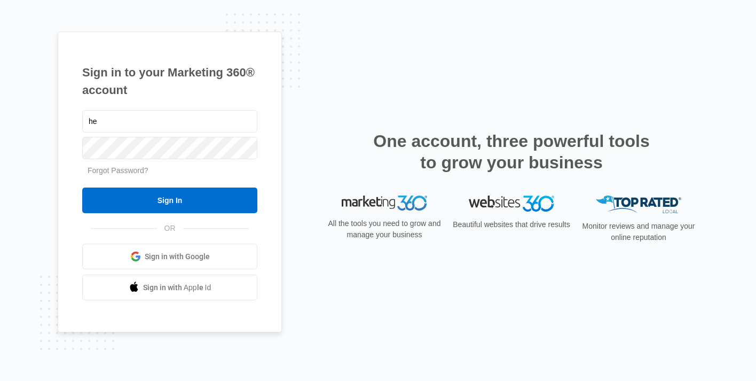
type input "h"
type input "[EMAIL_ADDRESS][DOMAIN_NAME]"
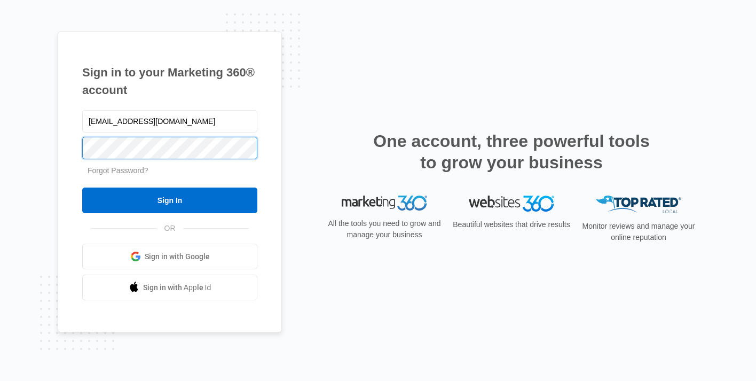
click at [170, 200] on input "Sign In" at bounding box center [169, 200] width 175 height 26
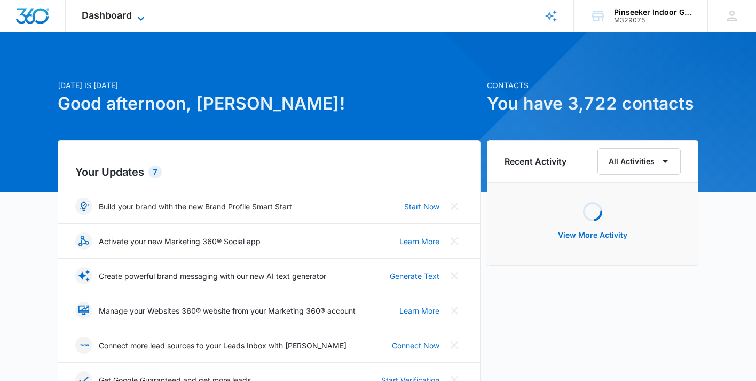
click at [135, 14] on icon at bounding box center [140, 18] width 13 height 13
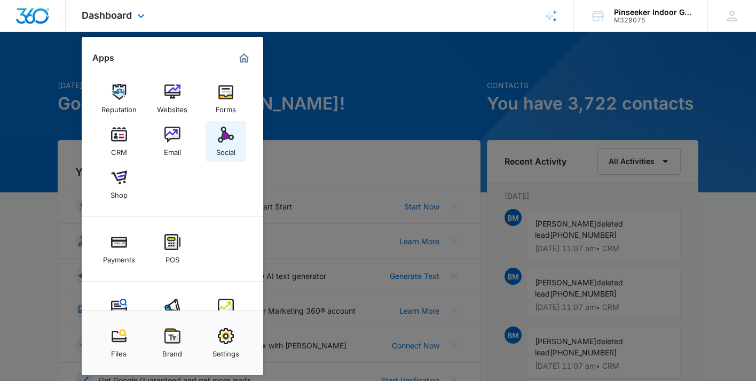
click at [228, 146] on div "Social" at bounding box center [225, 150] width 19 height 14
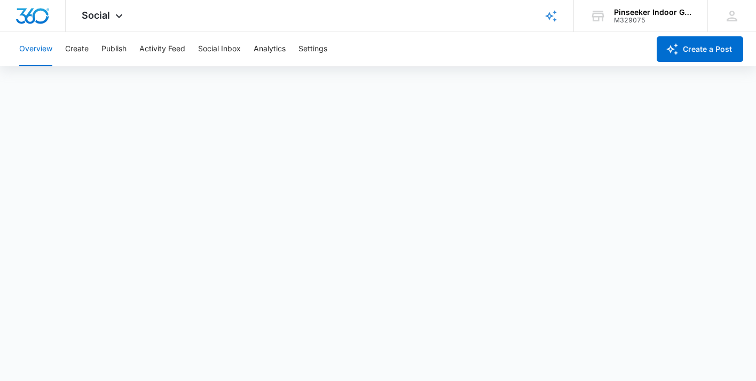
scroll to position [3, 0]
click at [181, 1] on div "Social Apps Reputation Websites Forms CRM Email Social Shop Payments POS Conten…" at bounding box center [378, 16] width 756 height 32
